Goal: Task Accomplishment & Management: Complete application form

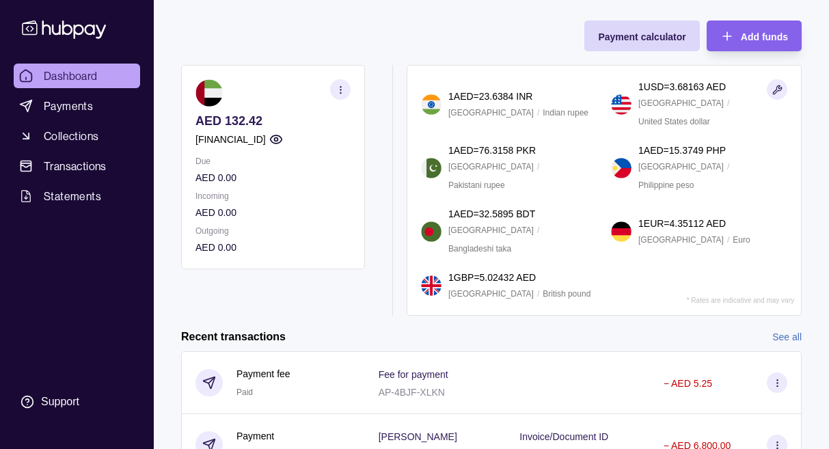
scroll to position [66, 0]
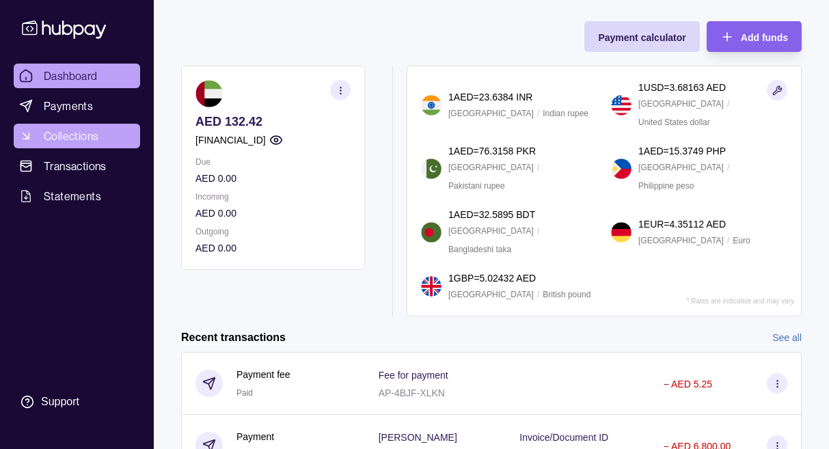
click at [62, 144] on link "Collections" at bounding box center [77, 136] width 126 height 25
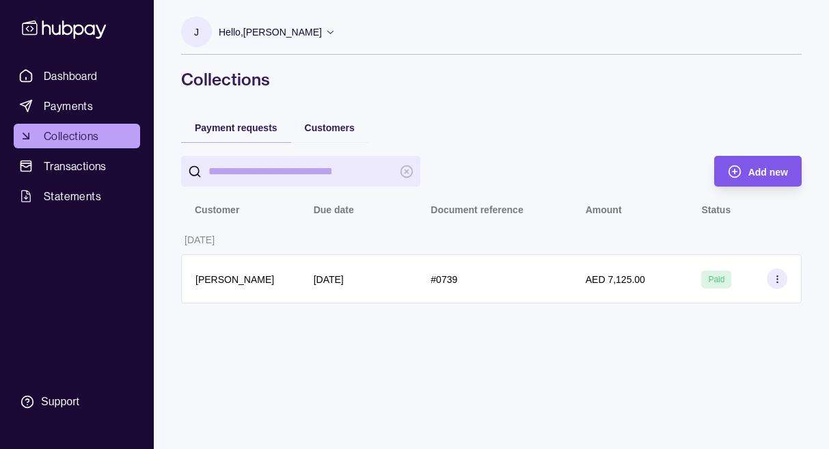
click at [729, 166] on icon "button" at bounding box center [734, 172] width 14 height 14
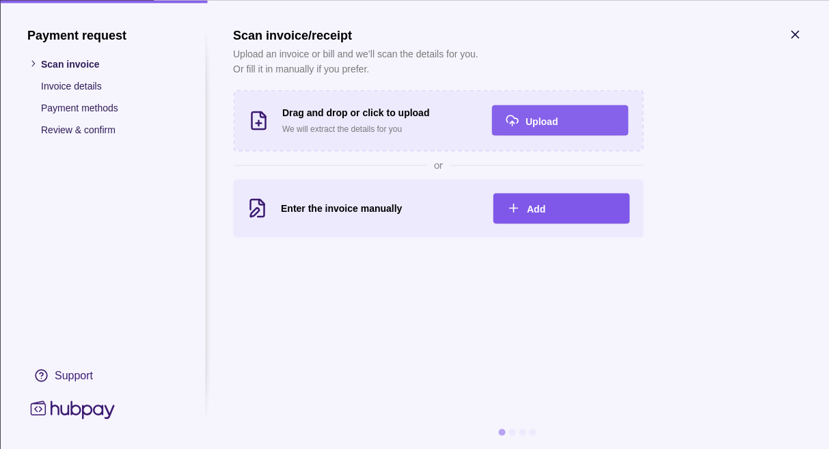
click at [537, 207] on span "Add" at bounding box center [536, 209] width 18 height 11
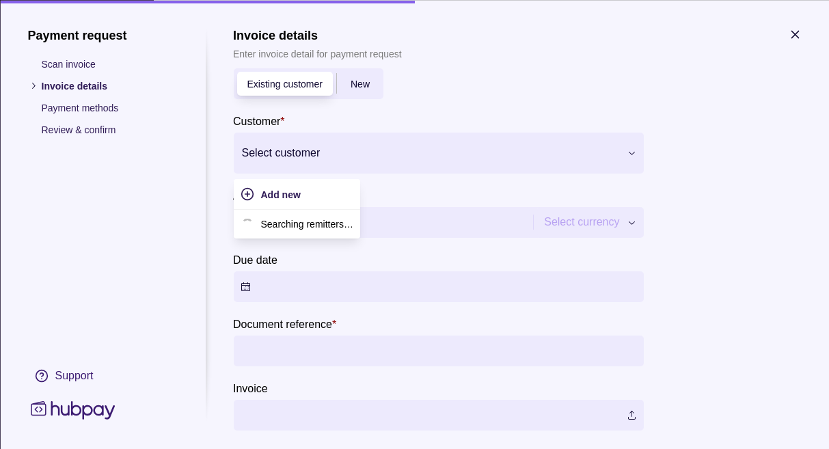
click at [371, 154] on div at bounding box center [429, 152] width 376 height 19
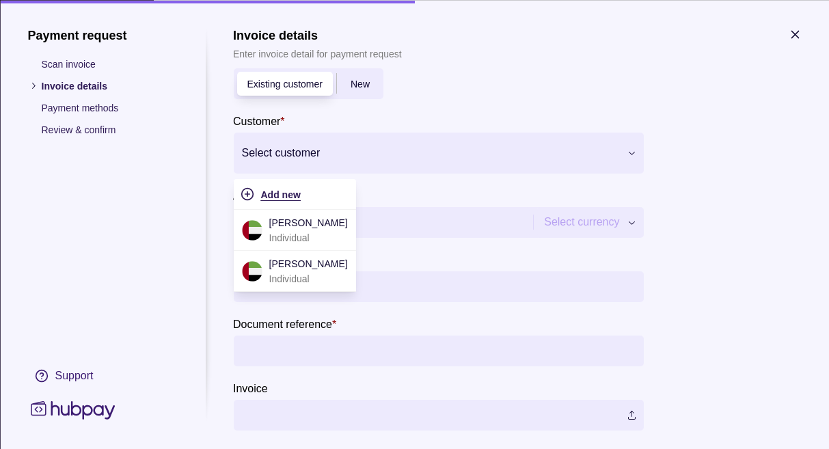
click at [316, 195] on div "Add new" at bounding box center [304, 193] width 88 height 16
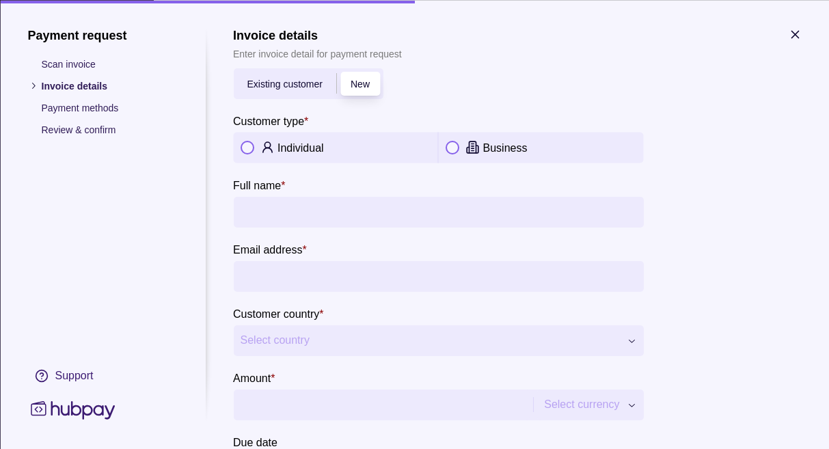
click at [240, 145] on button "button" at bounding box center [247, 148] width 14 height 14
click at [268, 204] on input "Full name *" at bounding box center [438, 211] width 396 height 31
type input "**********"
click at [266, 276] on input "Email address *" at bounding box center [438, 275] width 396 height 31
paste input "**********"
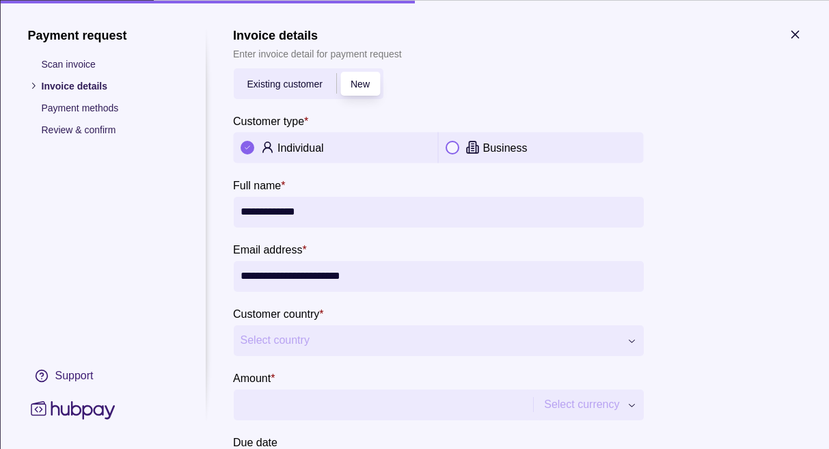
type input "**********"
click at [329, 348] on button "Select country" at bounding box center [438, 339] width 410 height 31
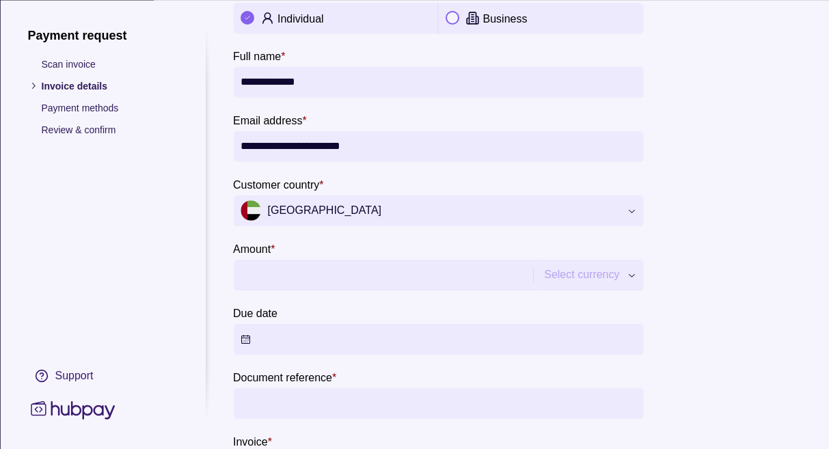
scroll to position [156, 0]
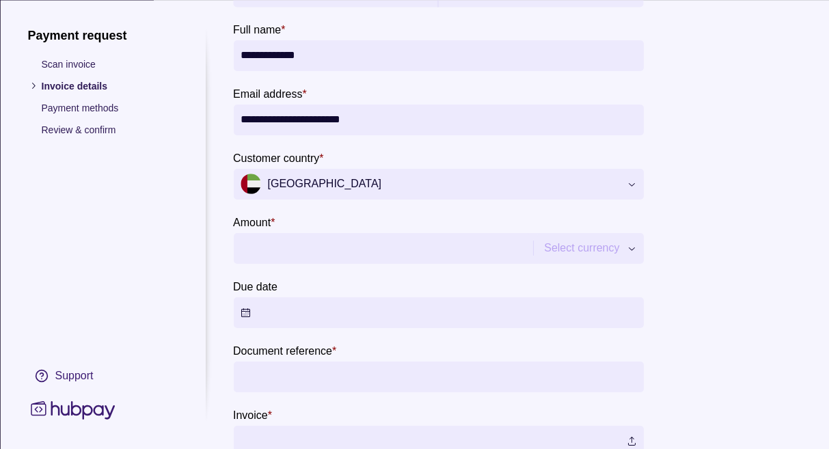
click at [325, 250] on input "Amount *" at bounding box center [381, 248] width 283 height 31
type input "******"
click at [288, 315] on button "Due date" at bounding box center [438, 312] width 410 height 31
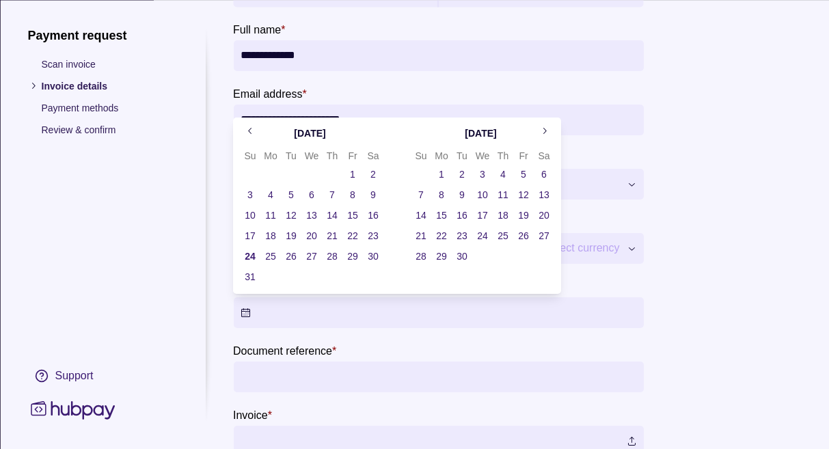
click at [254, 253] on button "24" at bounding box center [249, 256] width 19 height 19
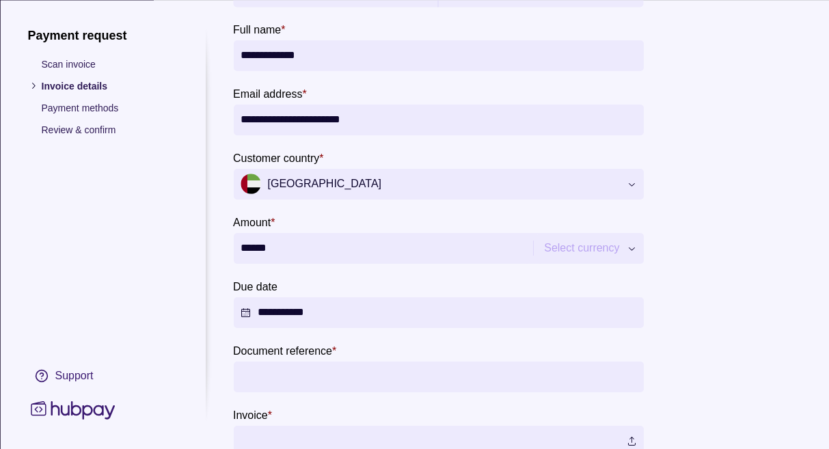
click at [695, 198] on section "**********" at bounding box center [517, 185] width 568 height 626
click at [397, 385] on input "Document reference *" at bounding box center [438, 376] width 396 height 31
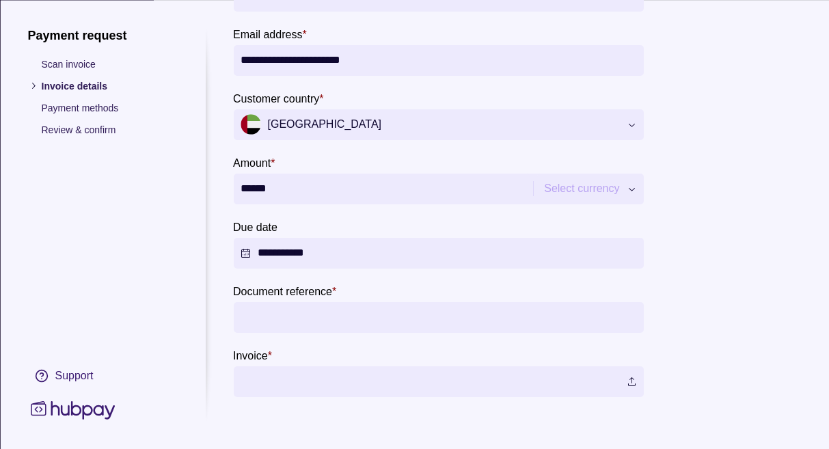
scroll to position [218, 0]
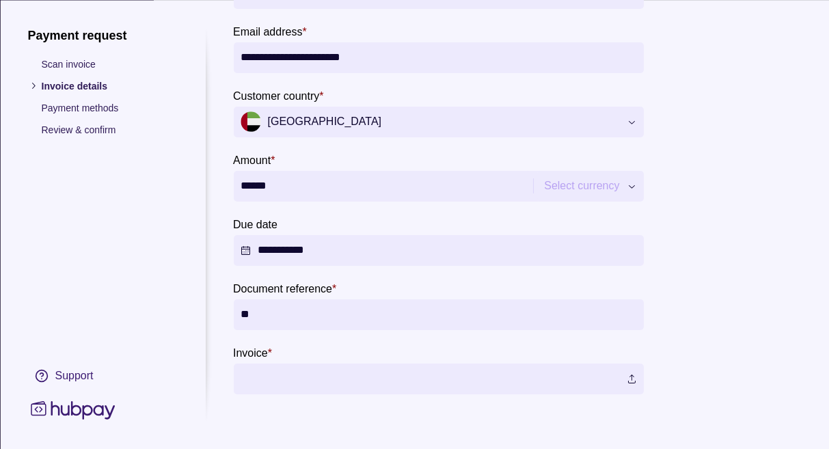
type input "*"
type input "***"
click at [359, 375] on label at bounding box center [438, 378] width 410 height 31
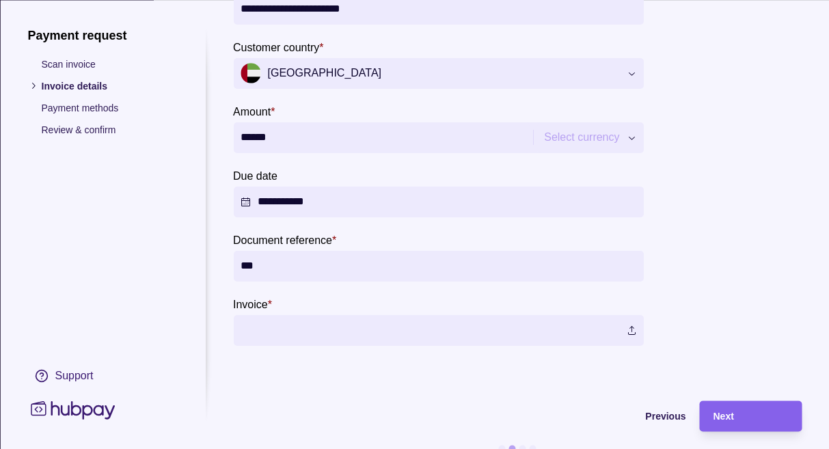
scroll to position [268, 0]
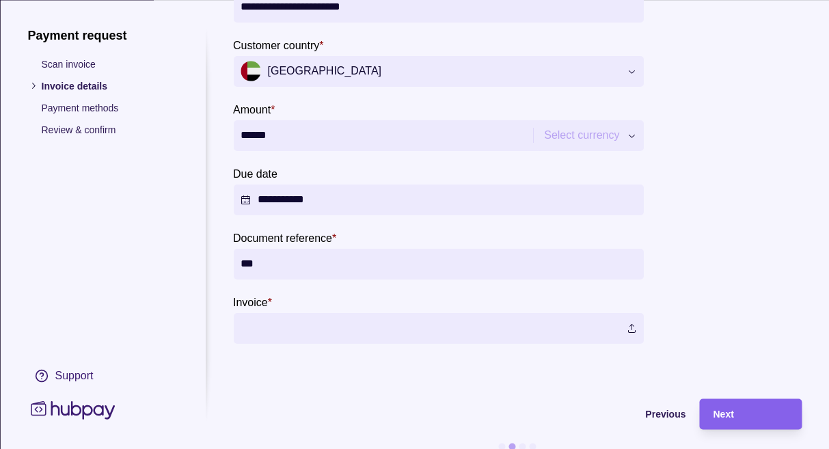
click at [327, 335] on label at bounding box center [438, 328] width 410 height 31
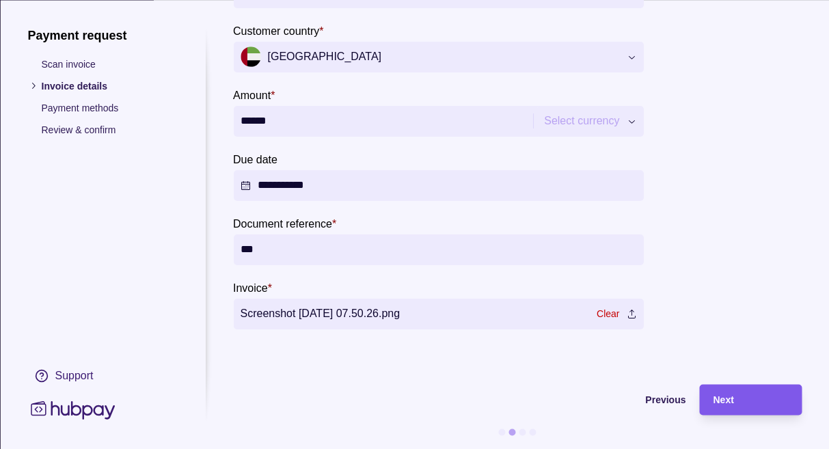
click at [738, 398] on div "Next" at bounding box center [749, 399] width 75 height 16
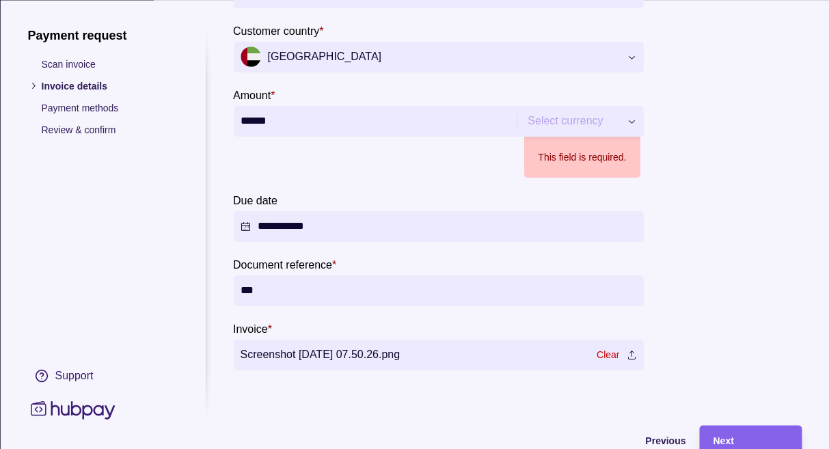
click at [564, 448] on div "**********" at bounding box center [414, 449] width 829 height 0
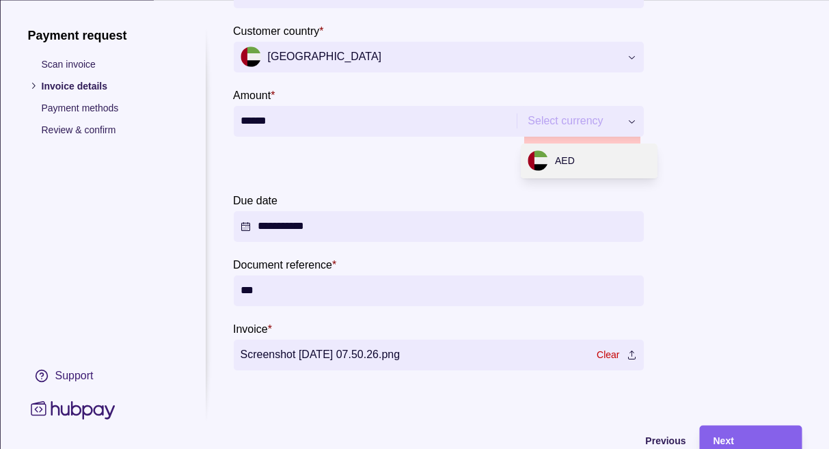
type input "*********"
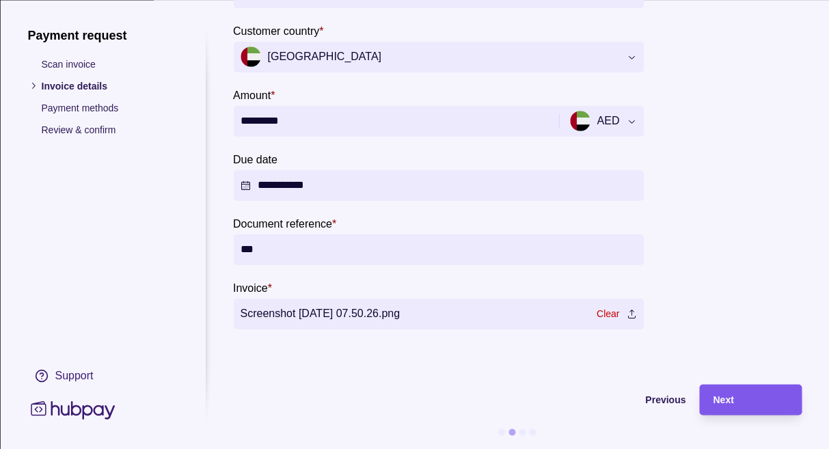
click at [723, 400] on span "Next" at bounding box center [722, 400] width 20 height 11
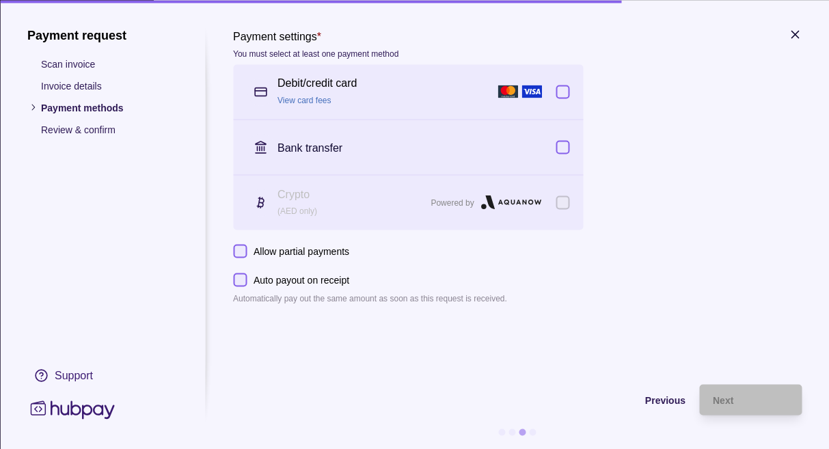
scroll to position [0, 0]
click at [565, 87] on button "button" at bounding box center [562, 92] width 14 height 14
click at [556, 140] on button "button" at bounding box center [562, 147] width 14 height 14
click at [725, 402] on span "Next" at bounding box center [722, 400] width 20 height 11
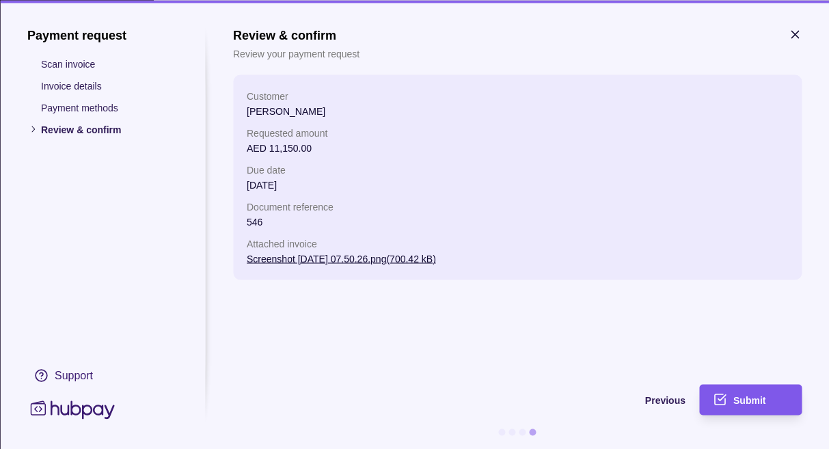
click at [720, 397] on icon "submit" at bounding box center [719, 400] width 14 height 14
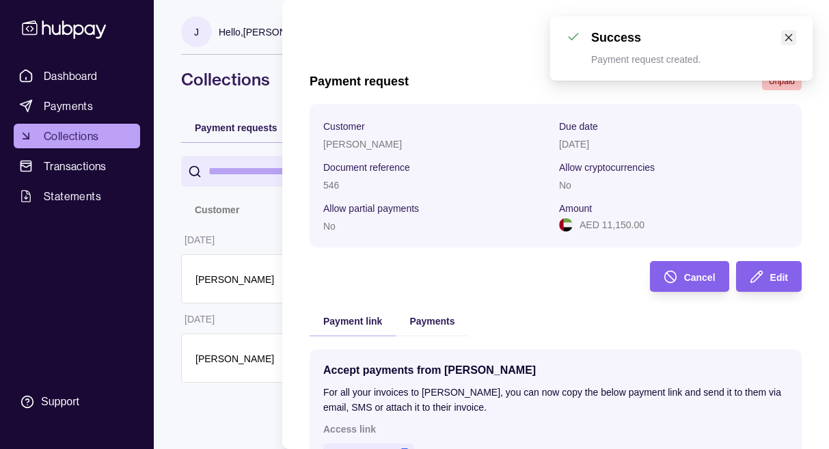
click at [791, 36] on icon "close" at bounding box center [789, 38] width 10 height 10
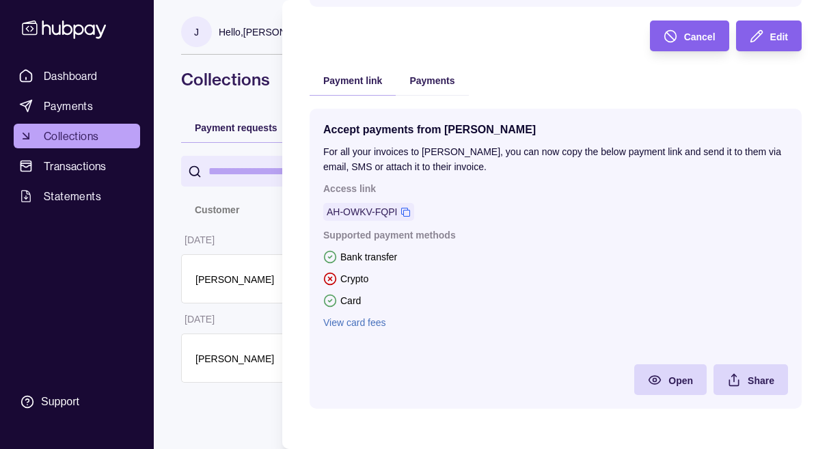
scroll to position [241, 0]
click at [737, 376] on icon "button" at bounding box center [734, 379] width 14 height 14
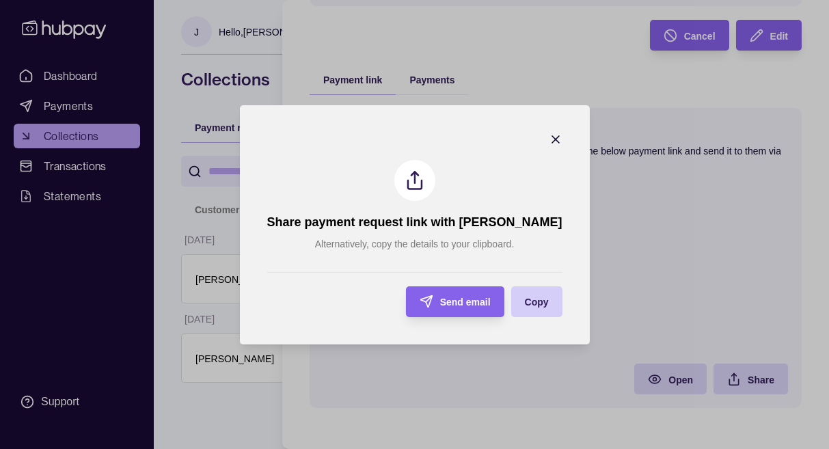
click at [525, 301] on span "Copy" at bounding box center [537, 301] width 24 height 11
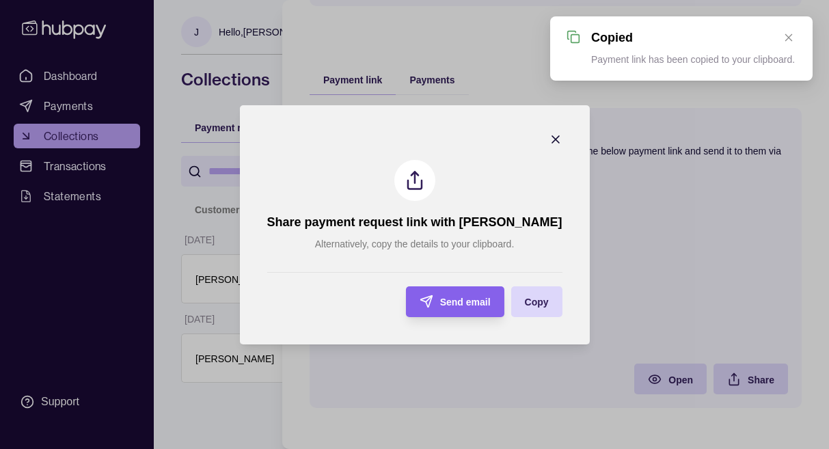
click at [553, 131] on section "Share payment request link with [PERSON_NAME] Alternatively, copy the details t…" at bounding box center [414, 224] width 350 height 239
click at [549, 143] on icon "button" at bounding box center [556, 140] width 14 height 14
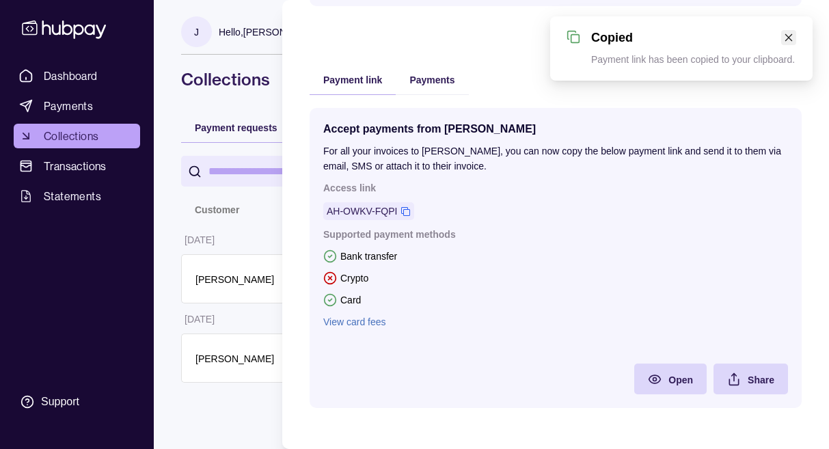
click at [793, 36] on link "Close" at bounding box center [788, 37] width 15 height 15
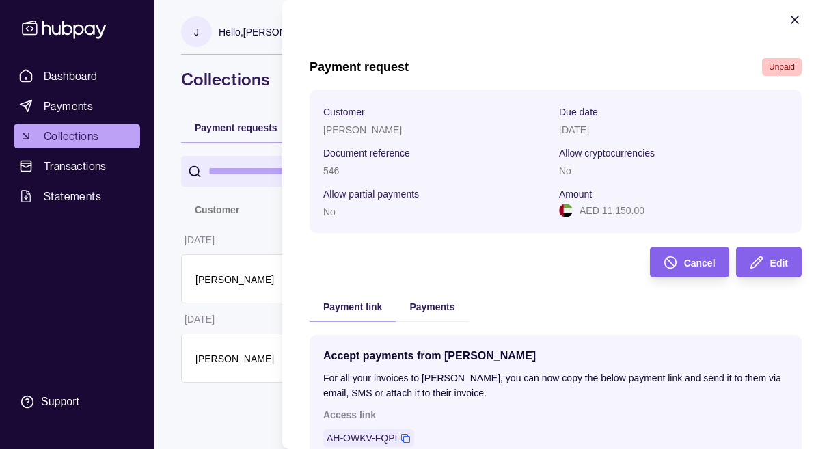
scroll to position [0, 0]
